Goal: Check status: Check status

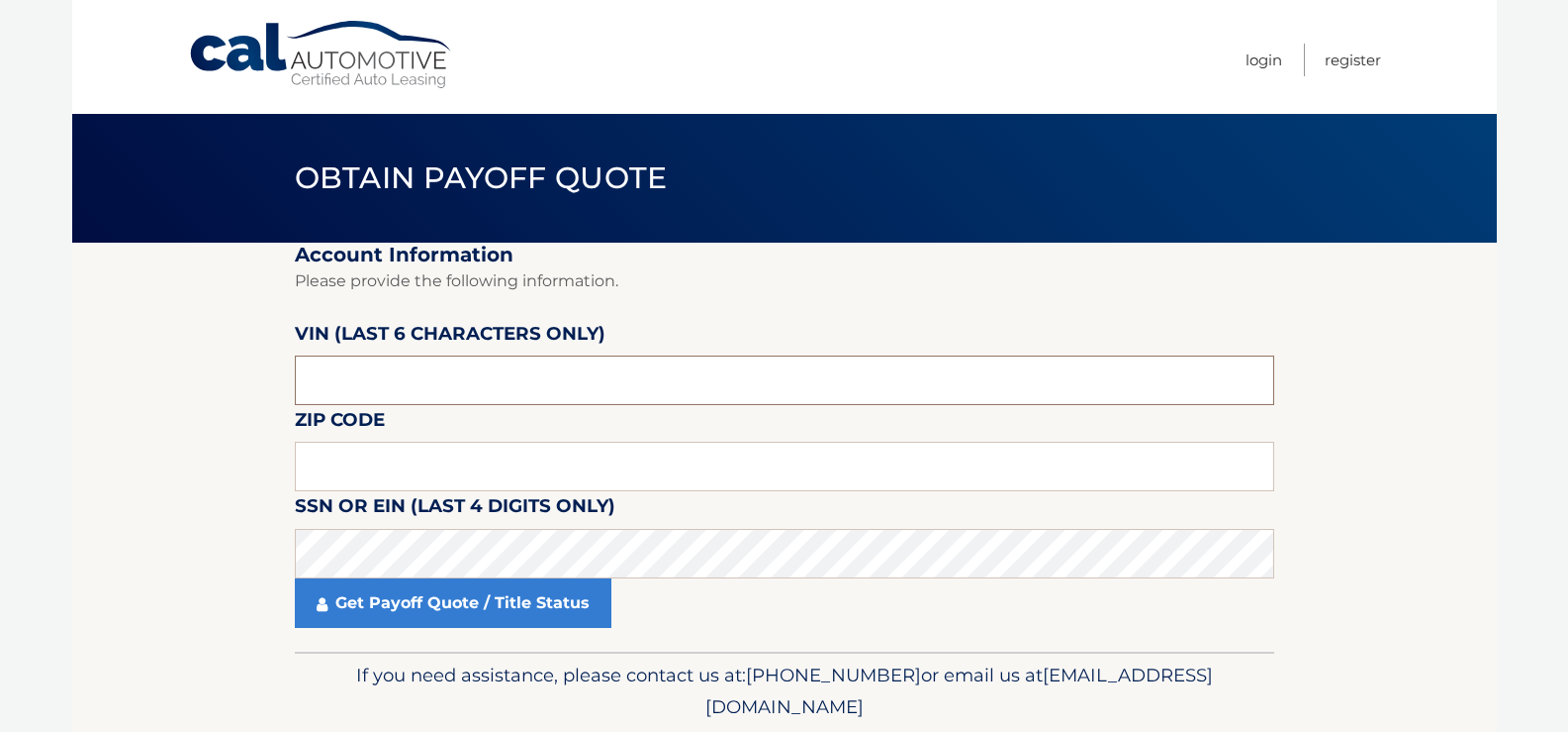
click at [404, 380] on input "text" at bounding box center [785, 380] width 980 height 50
type input "669099"
click at [405, 465] on input "text" at bounding box center [785, 467] width 980 height 50
type input "11706"
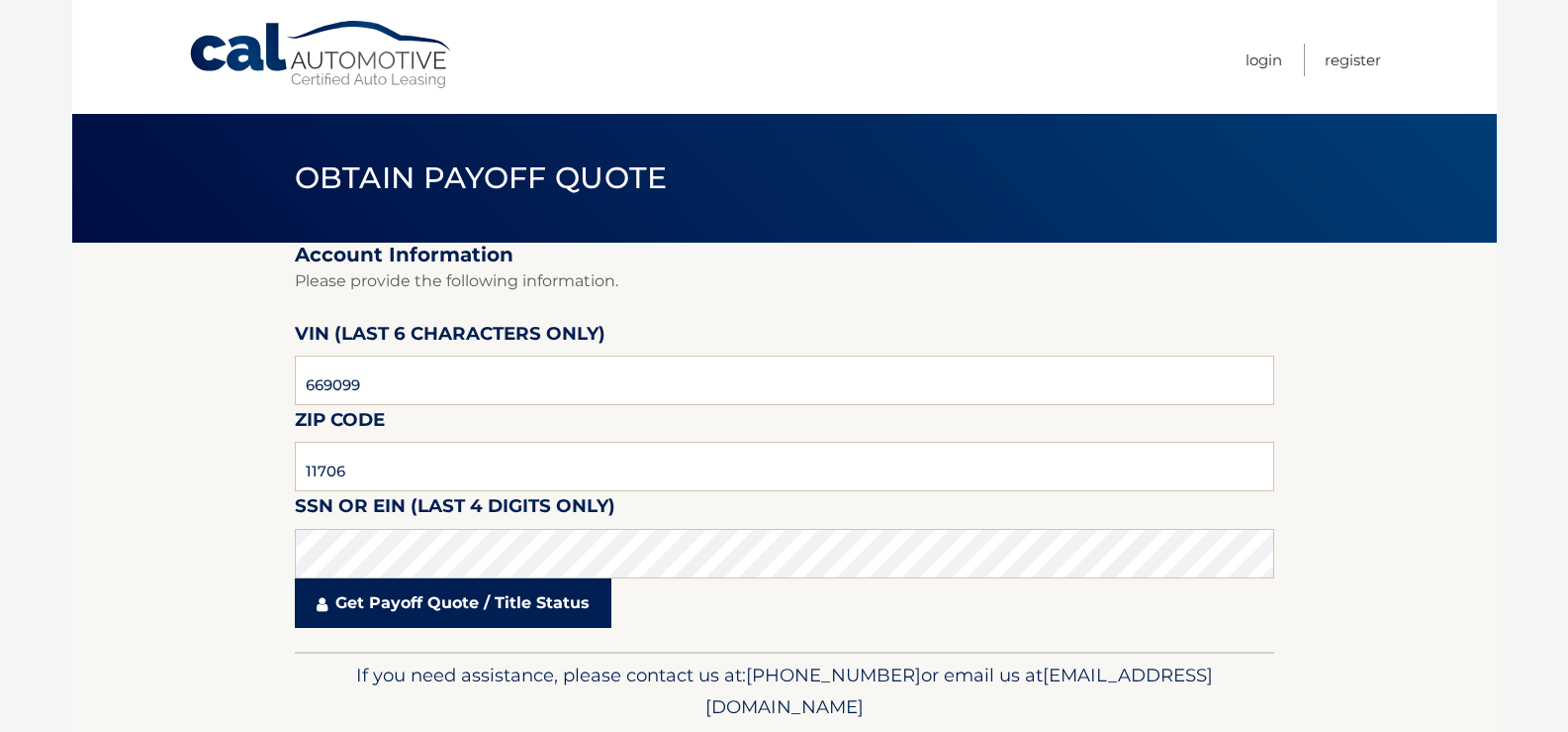
click at [446, 603] on link "Get Payoff Quote / Title Status" at bounding box center [453, 603] width 317 height 50
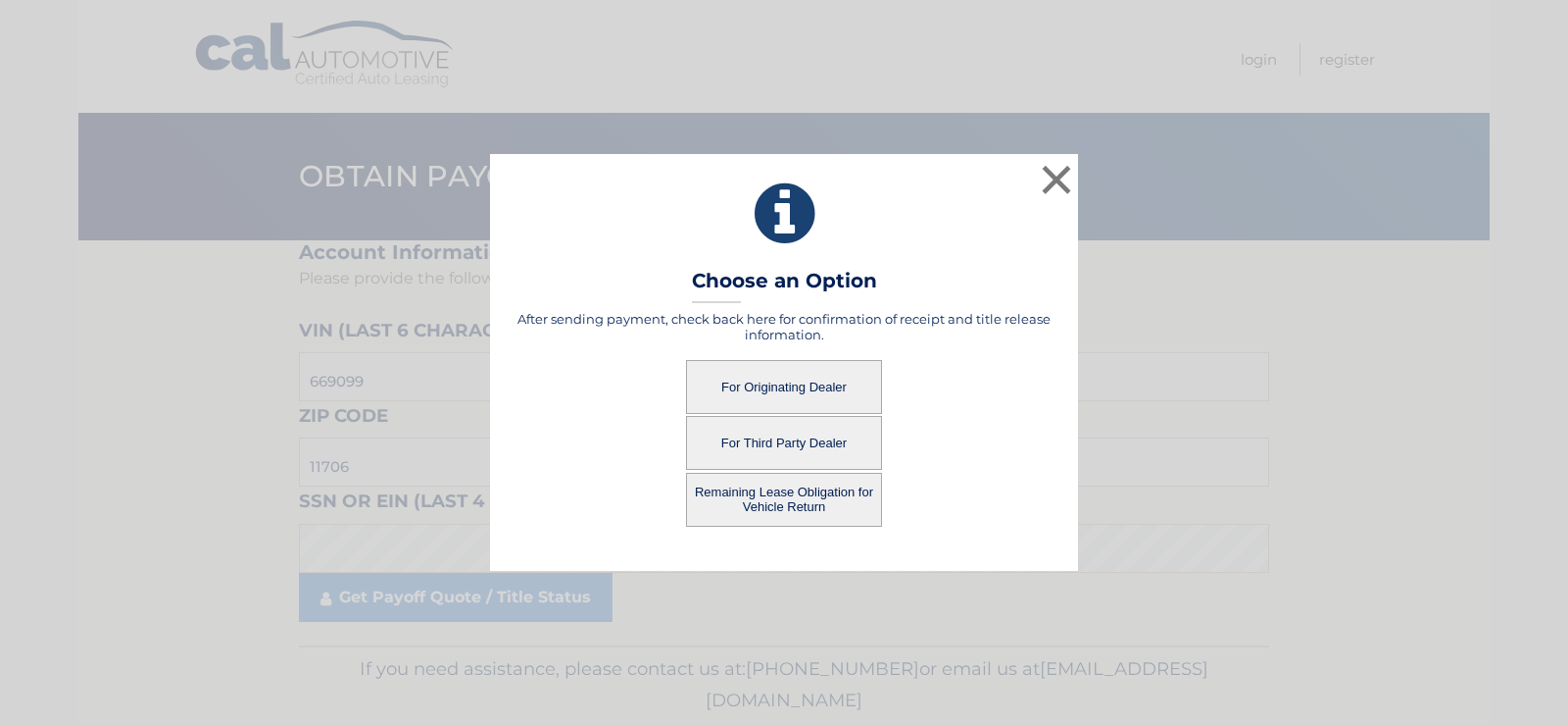
click at [780, 401] on button "For Originating Dealer" at bounding box center [784, 387] width 196 height 54
click at [777, 383] on button "For Originating Dealer" at bounding box center [784, 387] width 196 height 54
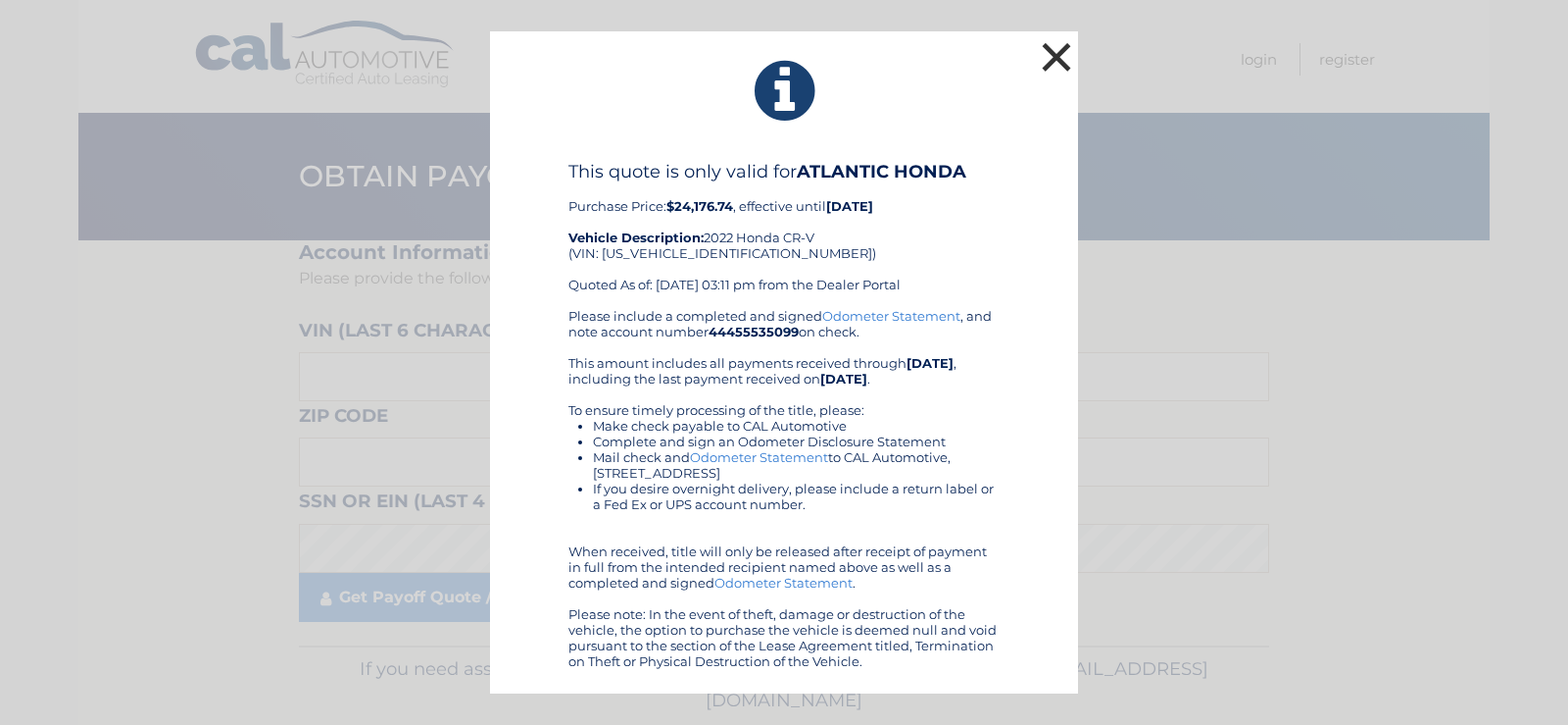
click at [1040, 67] on button "×" at bounding box center [1057, 57] width 39 height 39
